Goal: Find contact information: Find contact information

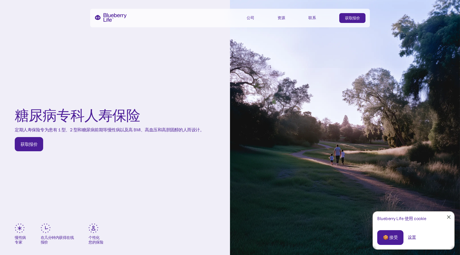
click at [449, 217] on div at bounding box center [449, 218] width 4 height 4
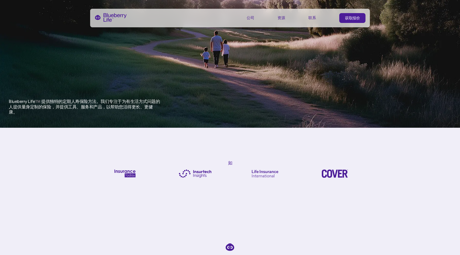
scroll to position [273, 0]
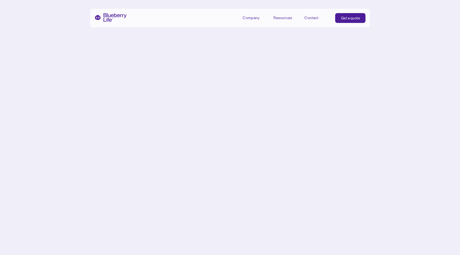
scroll to position [273, 0]
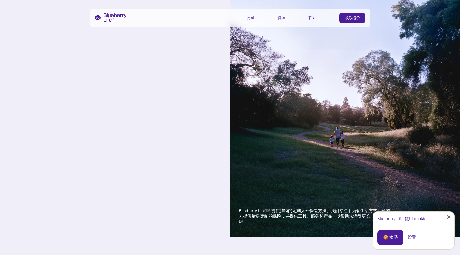
click at [449, 217] on div at bounding box center [449, 218] width 4 height 4
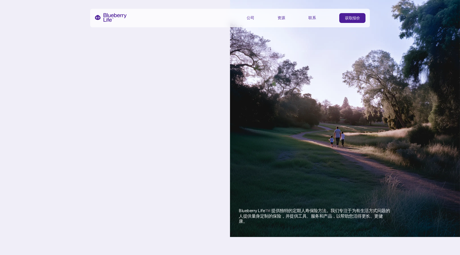
click at [311, 17] on div "联系" at bounding box center [312, 18] width 8 height 5
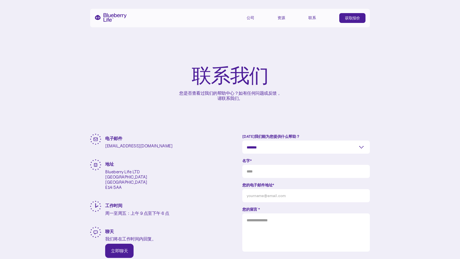
scroll to position [27, 0]
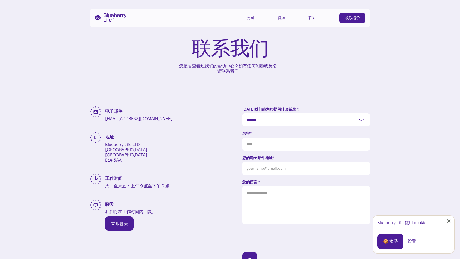
click at [392, 242] on div "🍪 接受" at bounding box center [390, 242] width 15 height 6
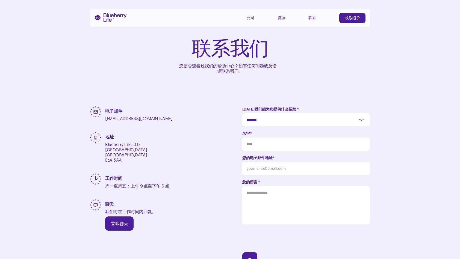
scroll to position [0, 0]
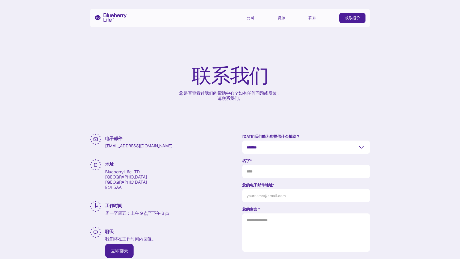
click at [281, 20] on div "资源" at bounding box center [282, 18] width 8 height 5
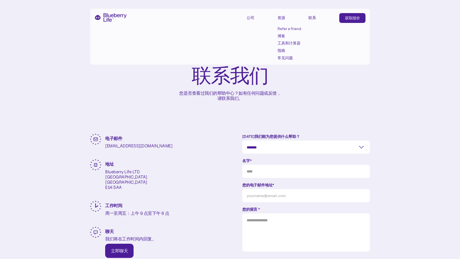
click at [250, 19] on div "公司" at bounding box center [251, 18] width 8 height 5
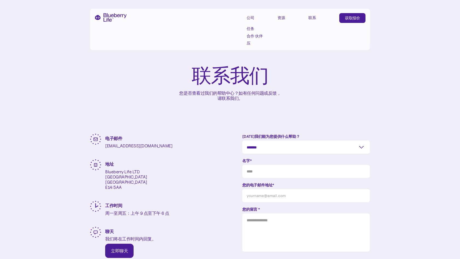
click at [310, 18] on div "联系" at bounding box center [312, 18] width 8 height 5
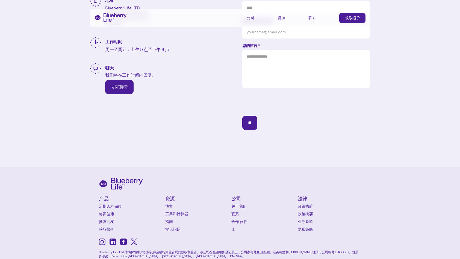
scroll to position [201, 0]
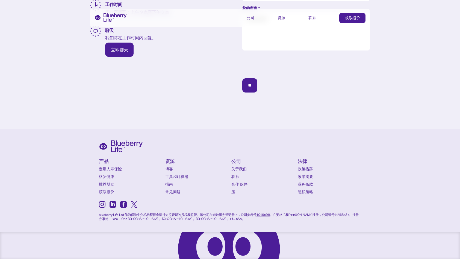
click at [101, 185] on link "推荐朋友" at bounding box center [131, 184] width 64 height 5
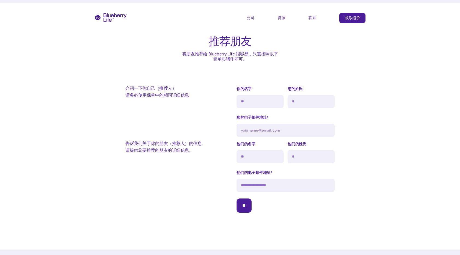
scroll to position [355, 0]
